Goal: Navigation & Orientation: Find specific page/section

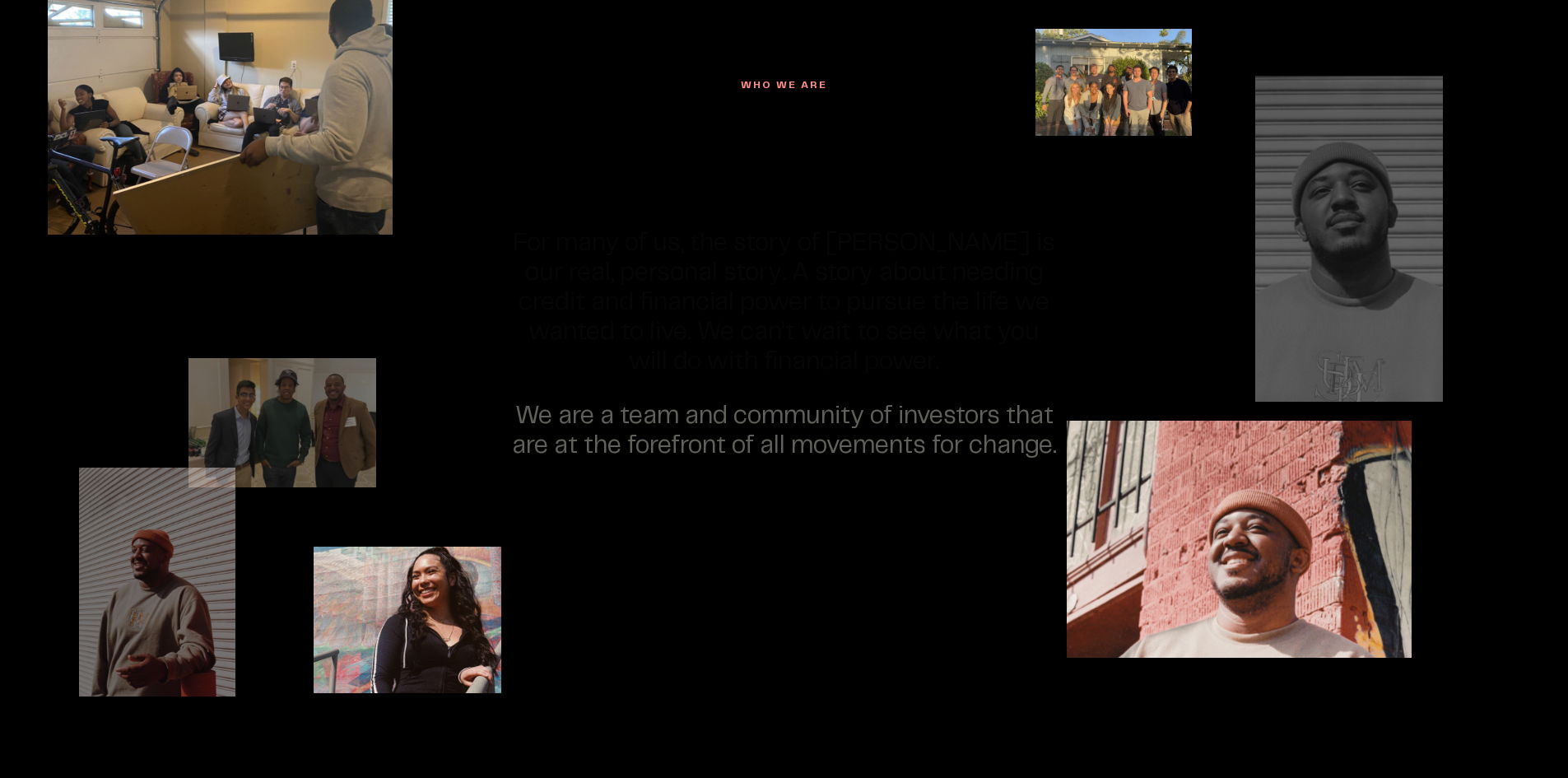
scroll to position [4033, 0]
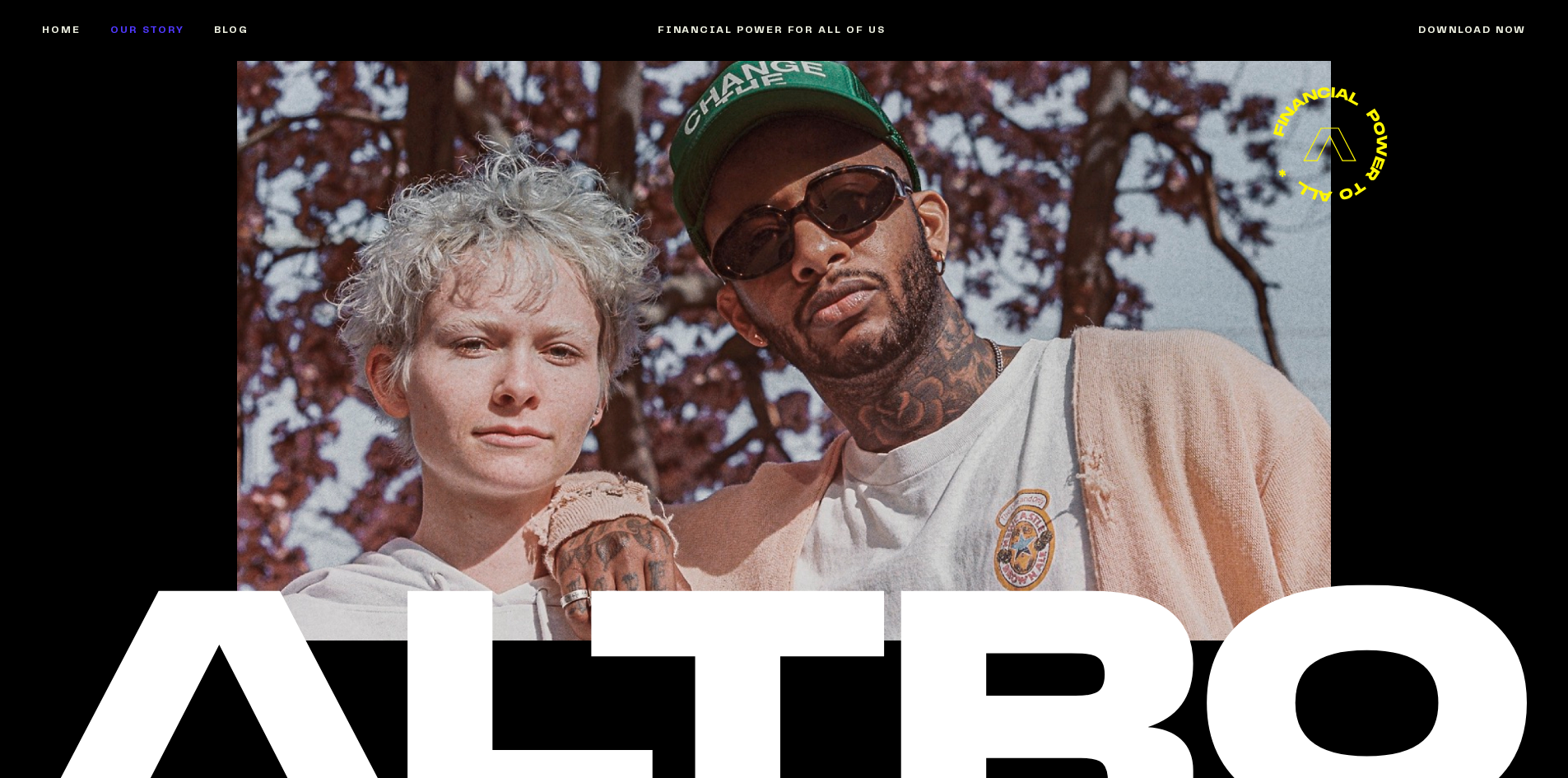
click at [161, 33] on link "Our Story" at bounding box center [162, 30] width 104 height 69
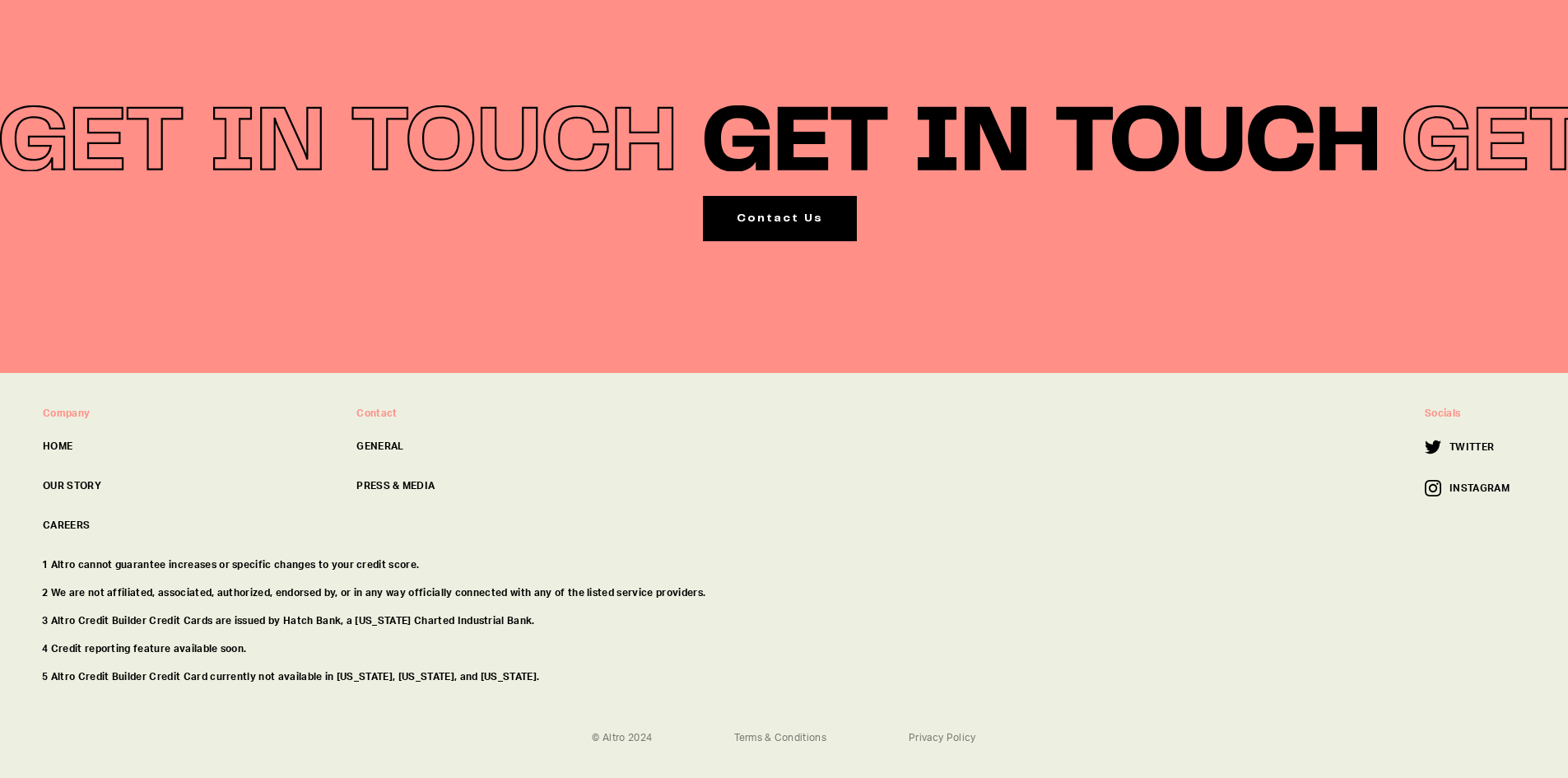
scroll to position [8309, 0]
click at [422, 479] on link "PRESS & MEDIA" at bounding box center [500, 485] width 288 height 14
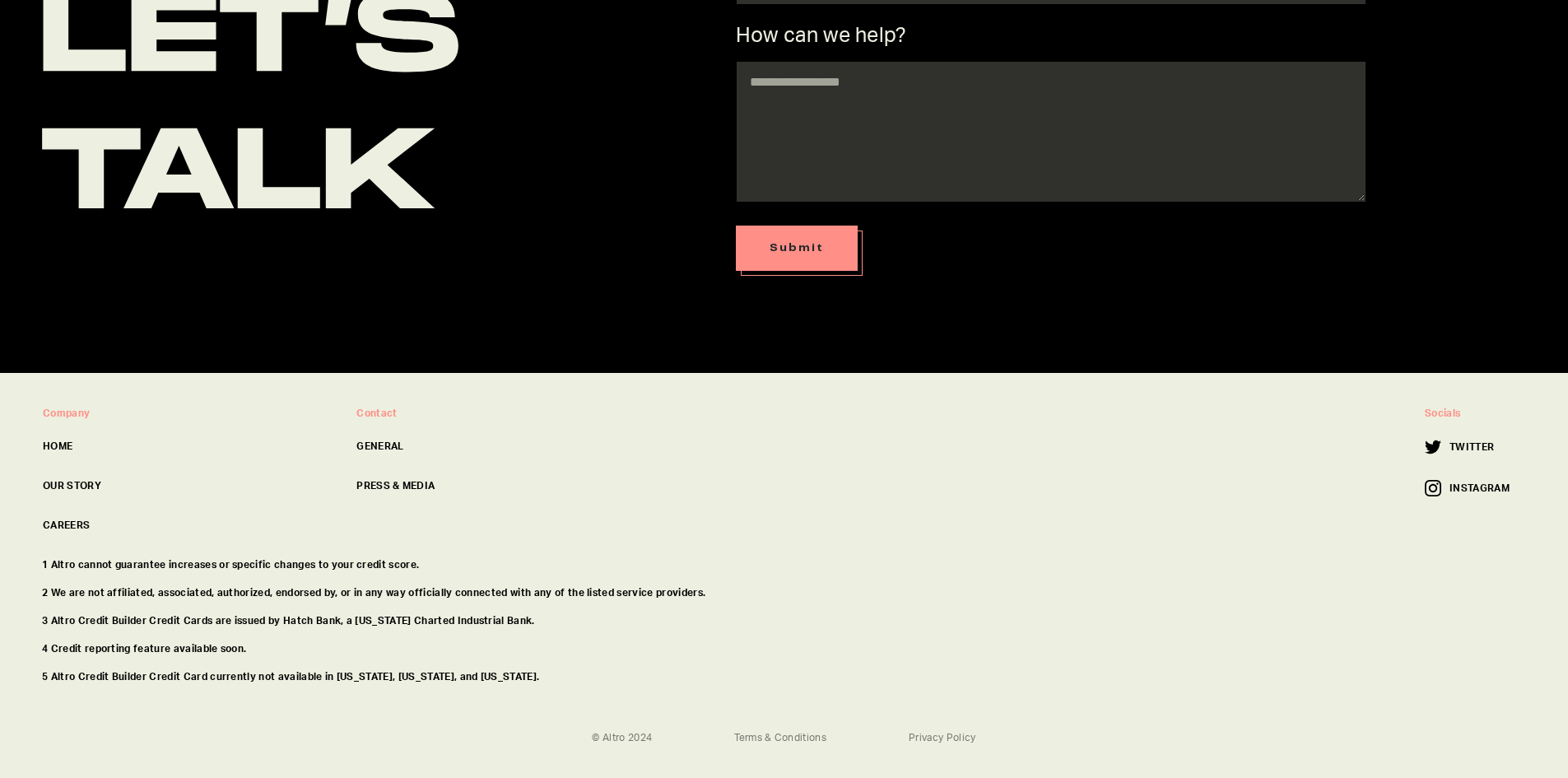
scroll to position [921, 0]
click at [389, 479] on link "PRESS & MEDIA" at bounding box center [500, 485] width 288 height 14
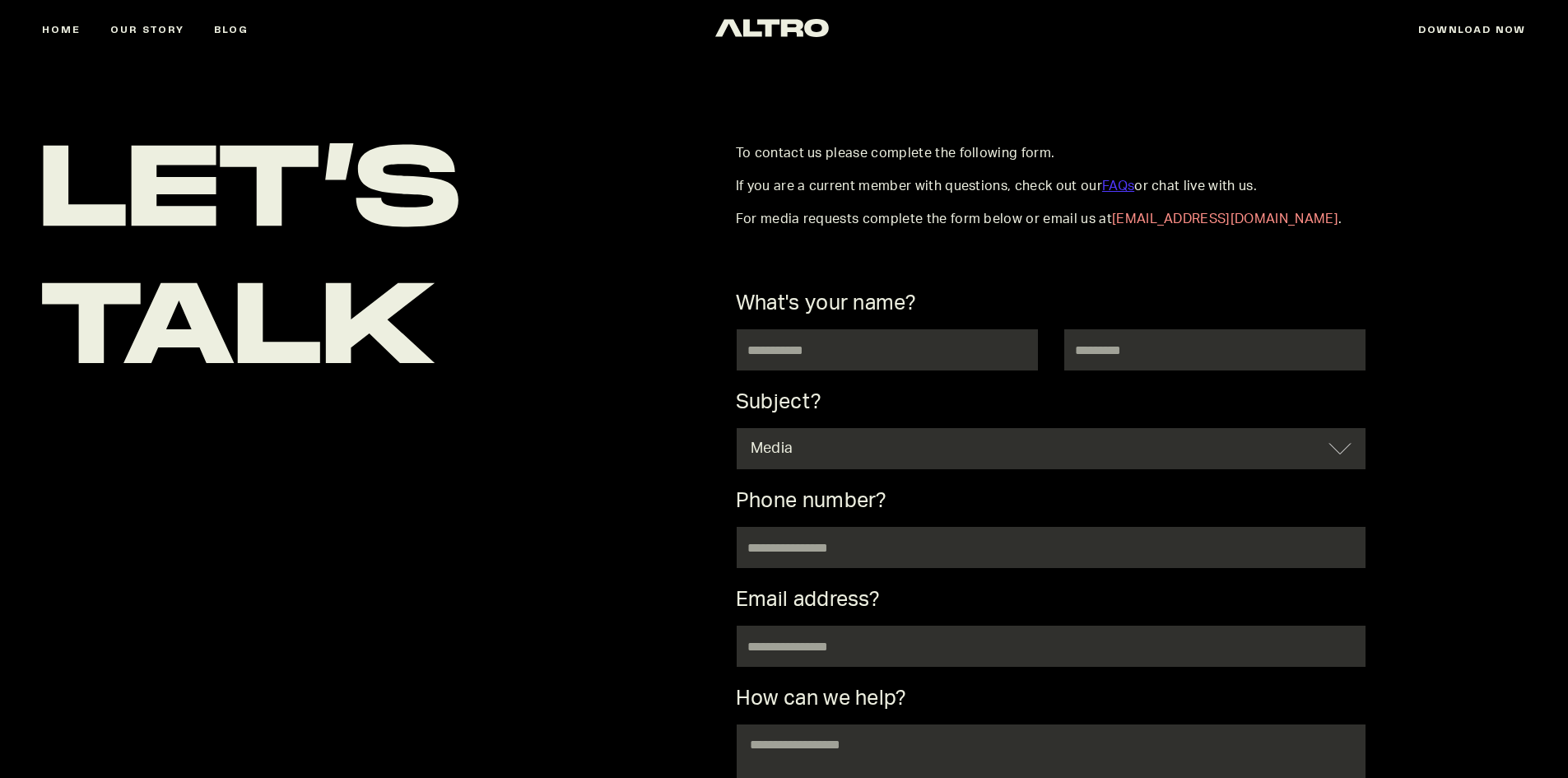
click at [1134, 193] on link "FAQs" at bounding box center [1118, 186] width 32 height 14
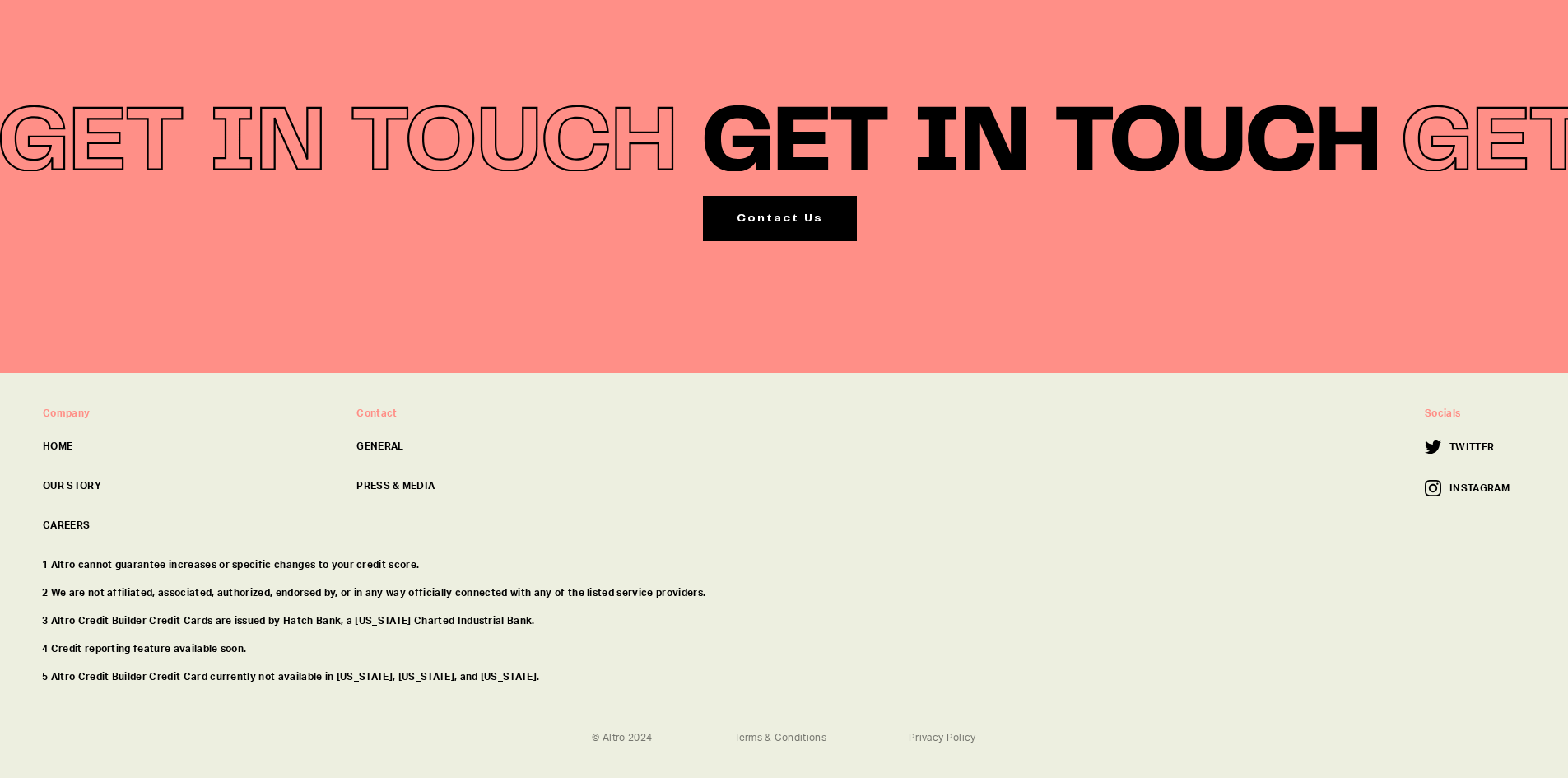
scroll to position [8315, 0]
drag, startPoint x: 86, startPoint y: 618, endPoint x: 323, endPoint y: 623, distance: 237.1
click at [323, 641] on p "4 Credit reporting feature available soon." at bounding box center [783, 648] width 1484 height 14
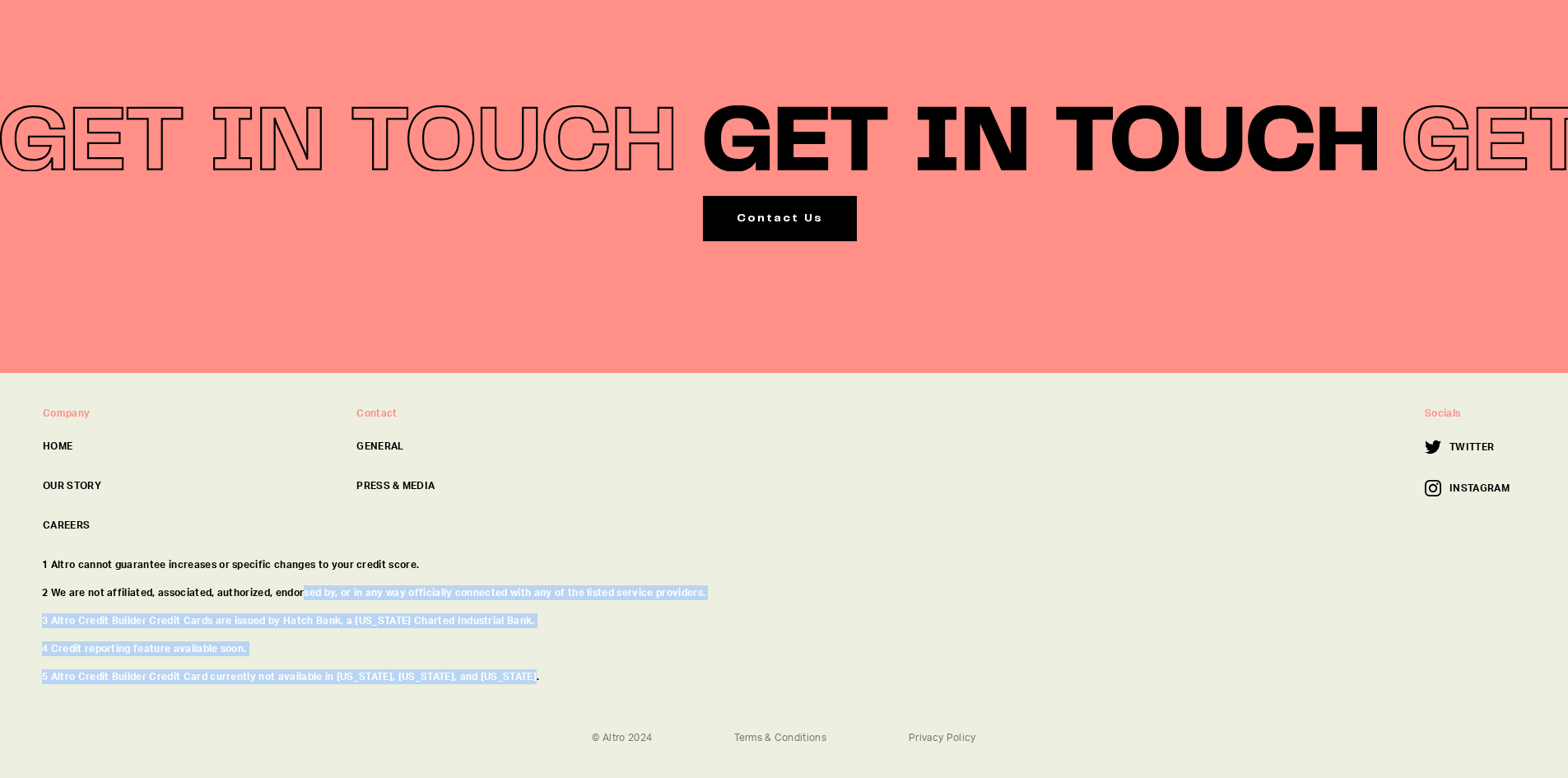
drag, startPoint x: 356, startPoint y: 554, endPoint x: 722, endPoint y: 663, distance: 381.9
click at [722, 663] on div "1 Altro cannot guarantee increases or specific changes to your credit score. 2 …" at bounding box center [784, 627] width 1510 height 140
